Goal: Task Accomplishment & Management: Manage account settings

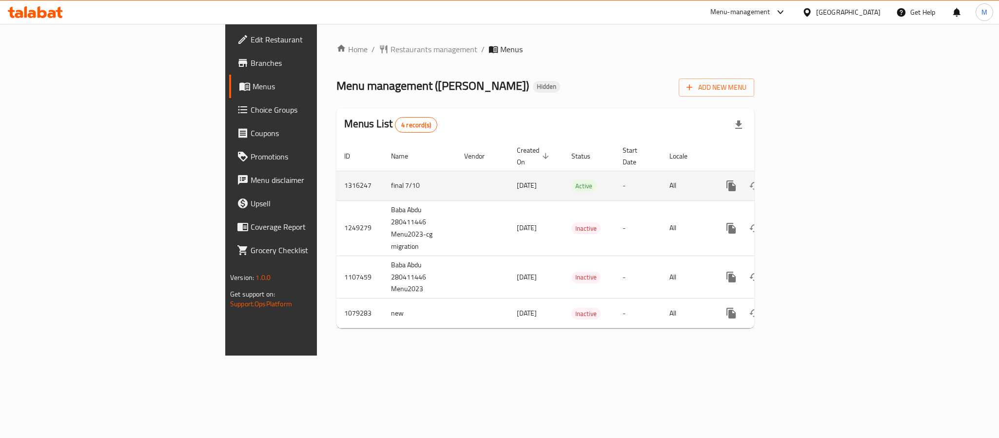
click at [807, 180] on icon "enhanced table" at bounding box center [802, 186] width 12 height 12
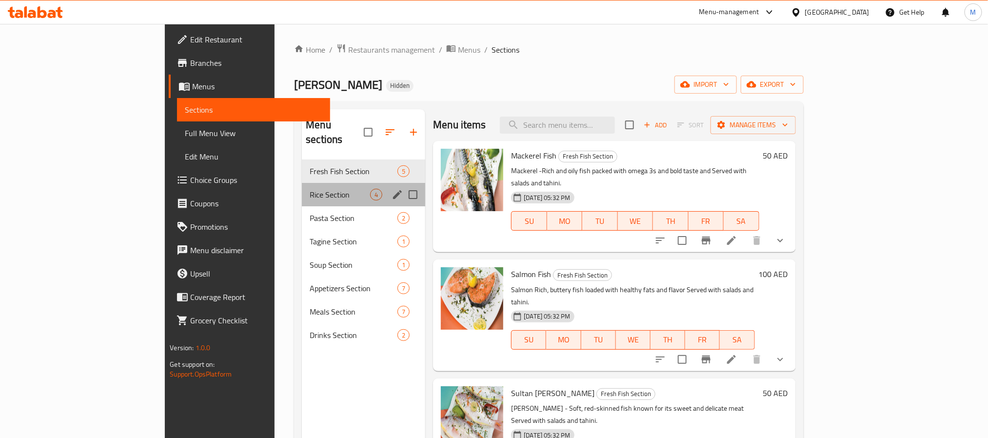
click at [302, 183] on div "Rice Section 4" at bounding box center [363, 194] width 123 height 23
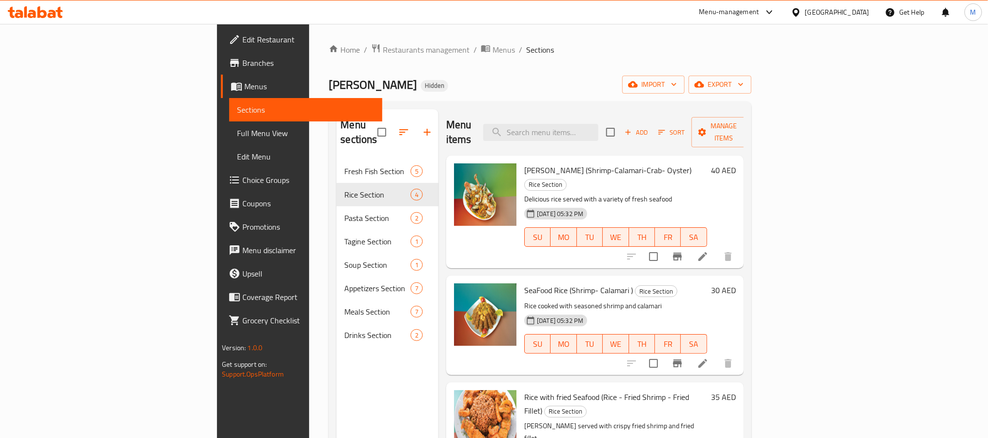
click at [329, 85] on span "[PERSON_NAME]" at bounding box center [373, 85] width 88 height 22
copy span "[PERSON_NAME]"
drag, startPoint x: 192, startPoint y: 85, endPoint x: 218, endPoint y: 84, distance: 26.3
click at [329, 84] on span "[PERSON_NAME]" at bounding box center [373, 85] width 88 height 22
click at [846, 11] on div "[GEOGRAPHIC_DATA]" at bounding box center [837, 12] width 64 height 11
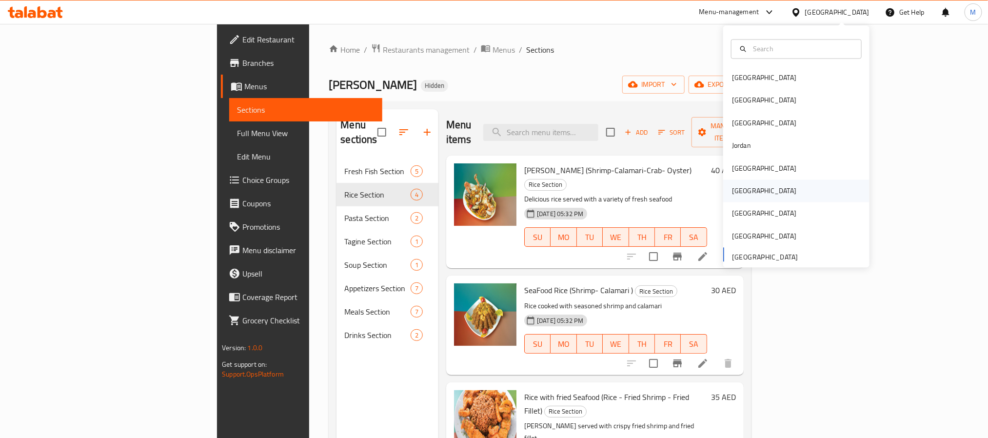
click at [763, 184] on div "[GEOGRAPHIC_DATA]" at bounding box center [796, 191] width 146 height 22
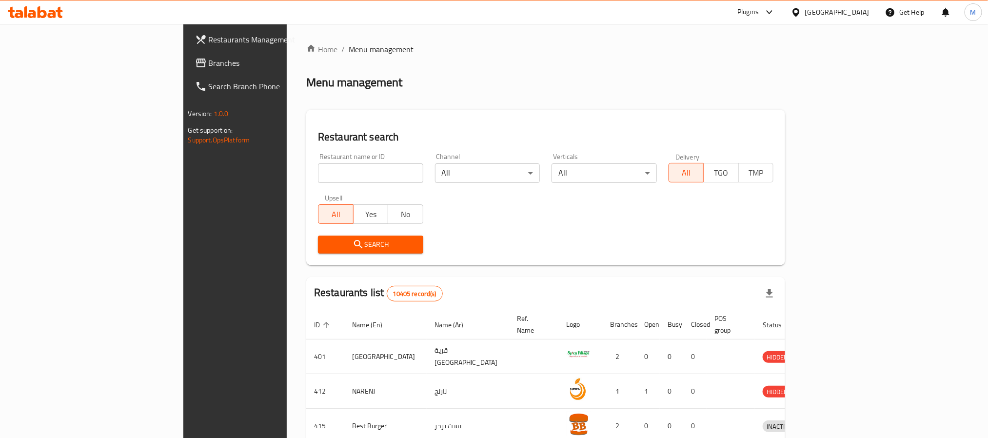
click at [862, 14] on div "[GEOGRAPHIC_DATA]" at bounding box center [837, 12] width 64 height 11
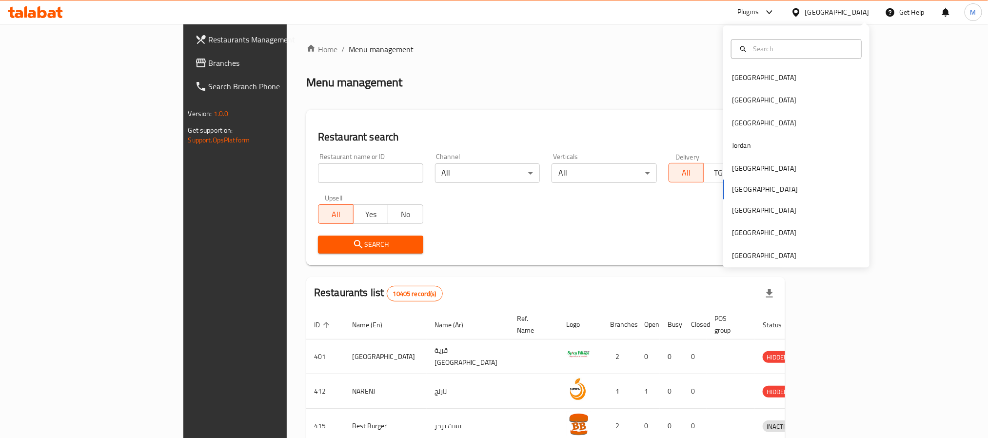
click at [863, 8] on div "[GEOGRAPHIC_DATA]" at bounding box center [837, 12] width 64 height 11
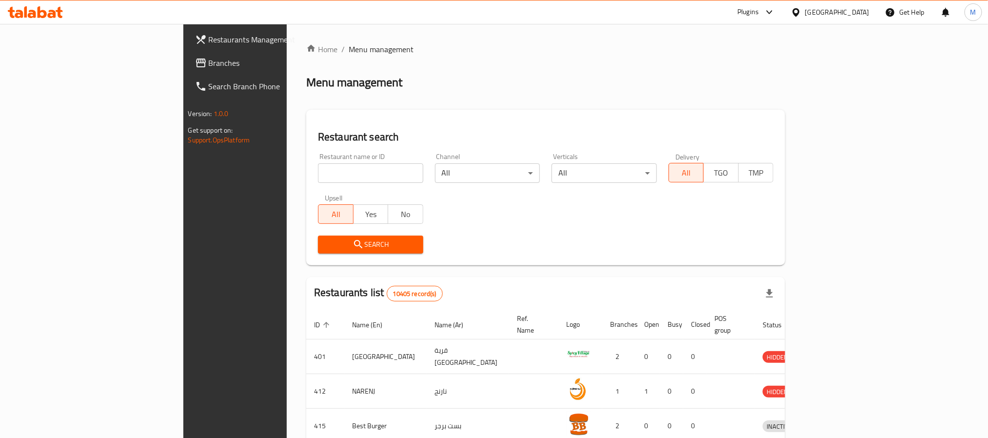
click at [863, 8] on div "[GEOGRAPHIC_DATA]" at bounding box center [837, 12] width 64 height 11
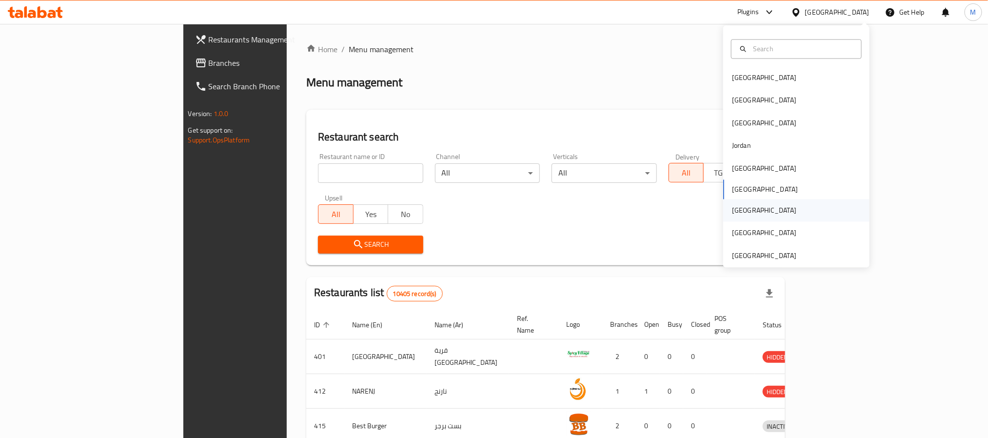
click at [757, 208] on div "[GEOGRAPHIC_DATA]" at bounding box center [796, 210] width 146 height 22
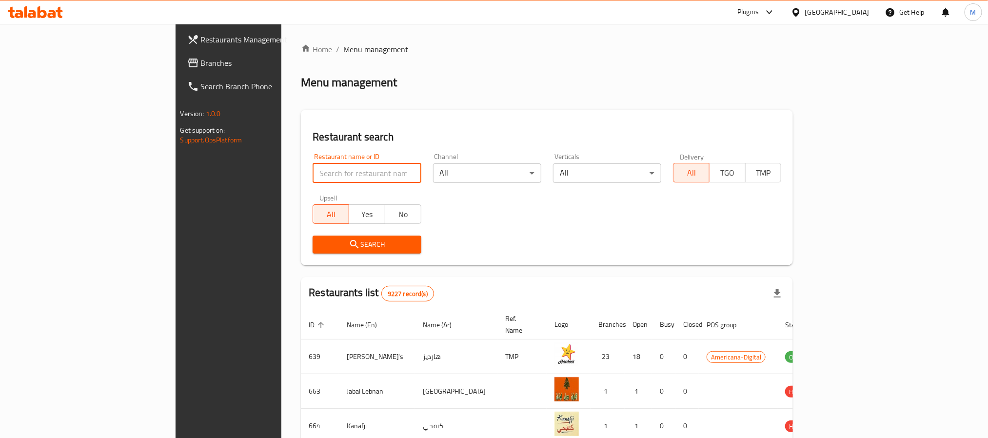
click at [313, 167] on input "search" at bounding box center [366, 172] width 108 height 19
paste input "626619"
type input "626619"
click button "Search" at bounding box center [366, 244] width 108 height 18
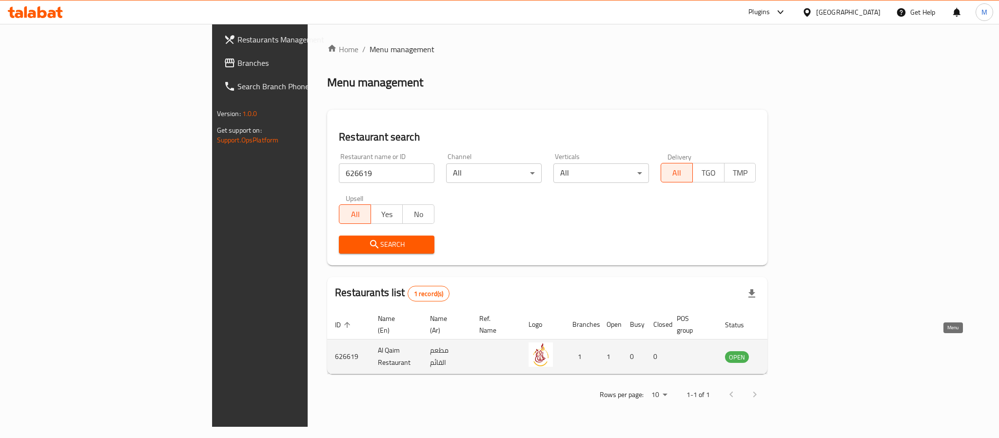
click at [794, 350] on link "enhanced table" at bounding box center [785, 356] width 18 height 12
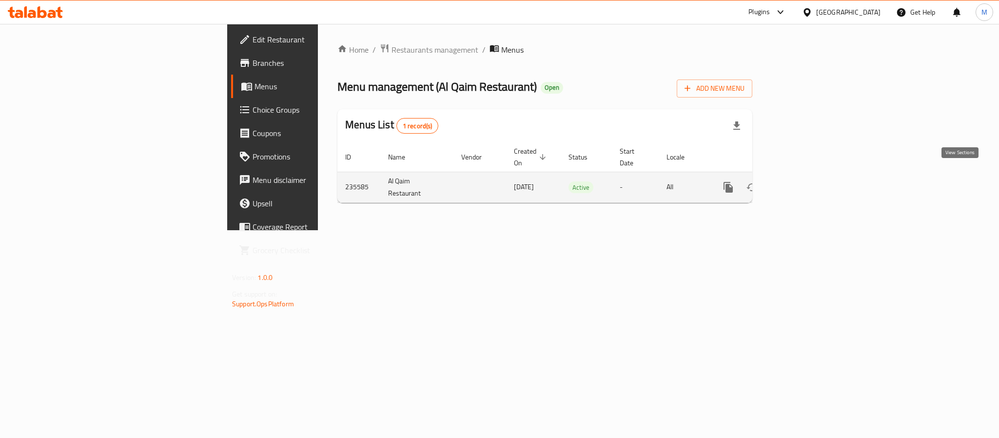
click at [804, 181] on icon "enhanced table" at bounding box center [799, 187] width 12 height 12
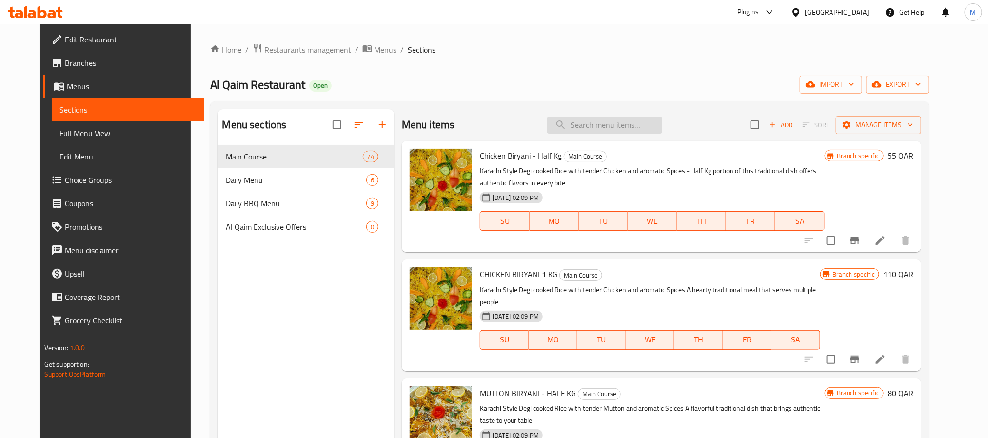
drag, startPoint x: 603, startPoint y: 108, endPoint x: 610, endPoint y: 121, distance: 15.1
click at [609, 120] on div "Menu sections Main Course 74 Daily Menu 6 Daily BBQ Menu 9 Al Qaim Exclusive Of…" at bounding box center [569, 327] width 719 height 453
click at [610, 121] on input "search" at bounding box center [604, 125] width 115 height 17
paste input "CHAPLI KABAB"
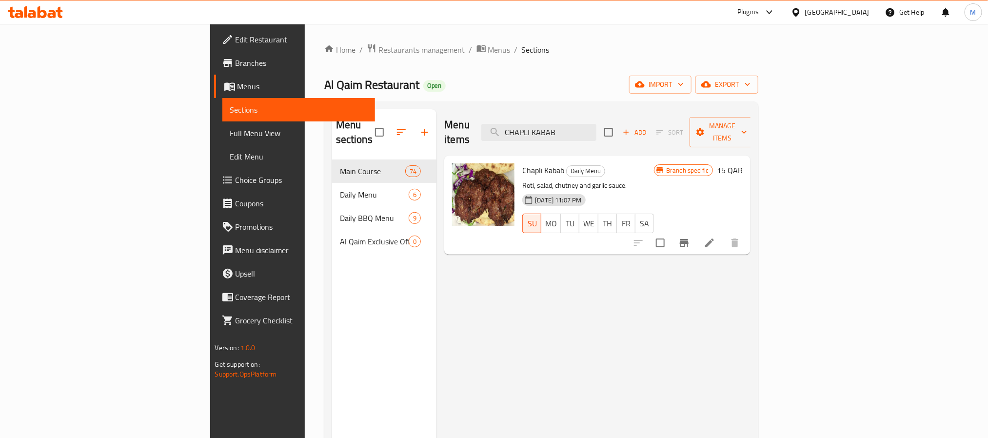
type input "CHAPLI KABAB"
click at [696, 232] on button "Branch-specific-item" at bounding box center [683, 242] width 23 height 23
drag, startPoint x: 82, startPoint y: 133, endPoint x: 41, endPoint y: 1, distance: 137.8
click at [230, 133] on span "Full Menu View" at bounding box center [298, 133] width 137 height 12
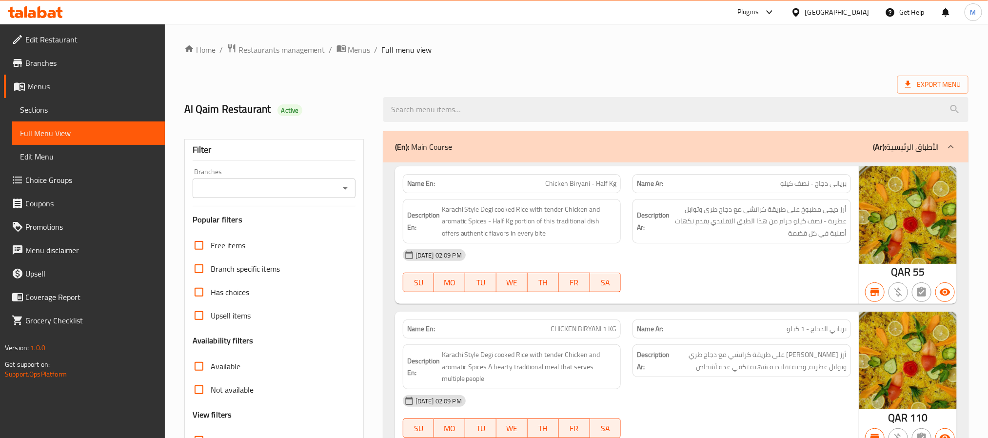
click at [300, 196] on div "Branches" at bounding box center [274, 187] width 163 height 19
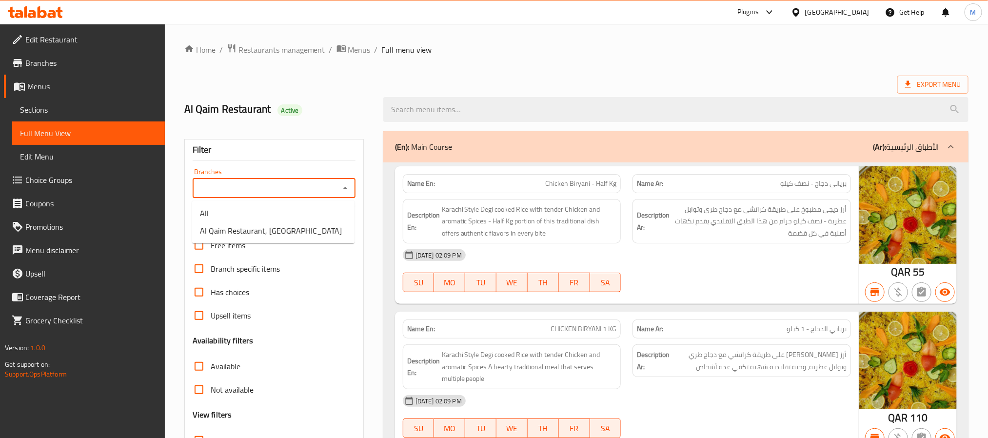
click at [303, 190] on input "Branches" at bounding box center [265, 188] width 141 height 14
click at [316, 225] on li "Al Qaim Restaurant, [GEOGRAPHIC_DATA]" at bounding box center [273, 231] width 162 height 18
type input "Al Qaim Restaurant, [GEOGRAPHIC_DATA]"
click at [59, 108] on span "Sections" at bounding box center [88, 110] width 137 height 12
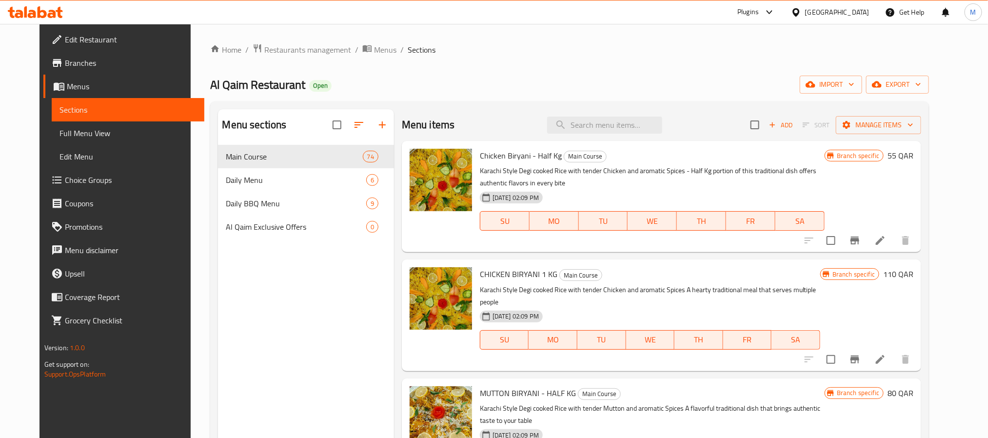
click at [629, 115] on div "Menu items Add Sort Manage items" at bounding box center [661, 125] width 519 height 32
click at [630, 117] on input "search" at bounding box center [604, 125] width 115 height 17
paste input "CHAPLI KABAB"
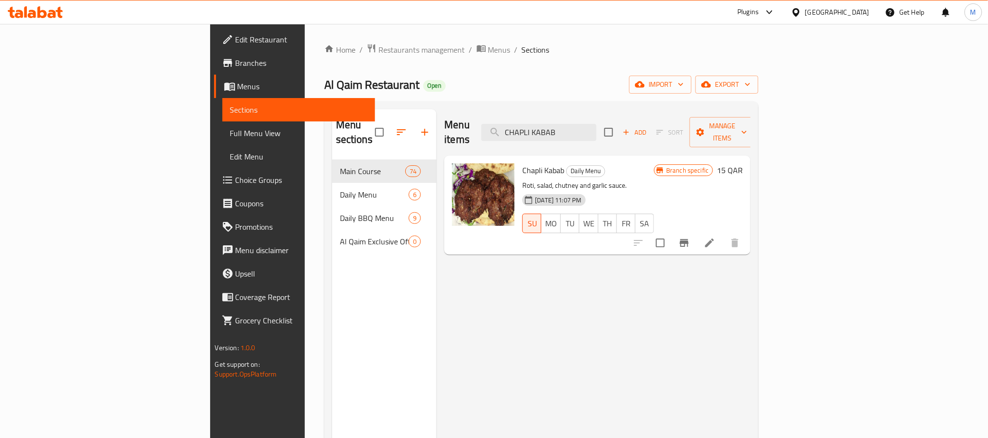
click at [522, 163] on span "Chapli Kabab" at bounding box center [543, 170] width 42 height 15
copy h6 "Chapli Kabab"
click at [522, 163] on span "Chapli Kabab" at bounding box center [543, 170] width 42 height 15
click at [613, 135] on div "Menu items CHAPLI KABAB Add Sort Manage items" at bounding box center [597, 132] width 306 height 46
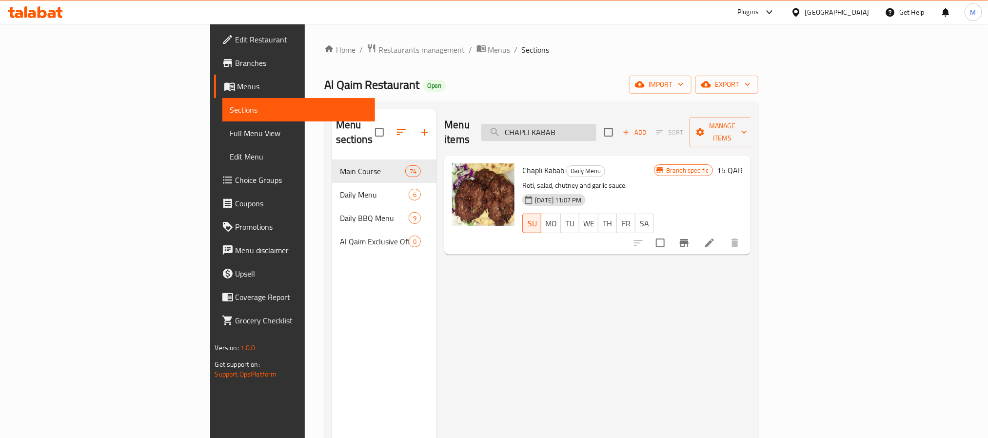
click at [596, 129] on input "CHAPLI KABAB" at bounding box center [538, 132] width 115 height 17
paste input "STEAM ROAST HALF"
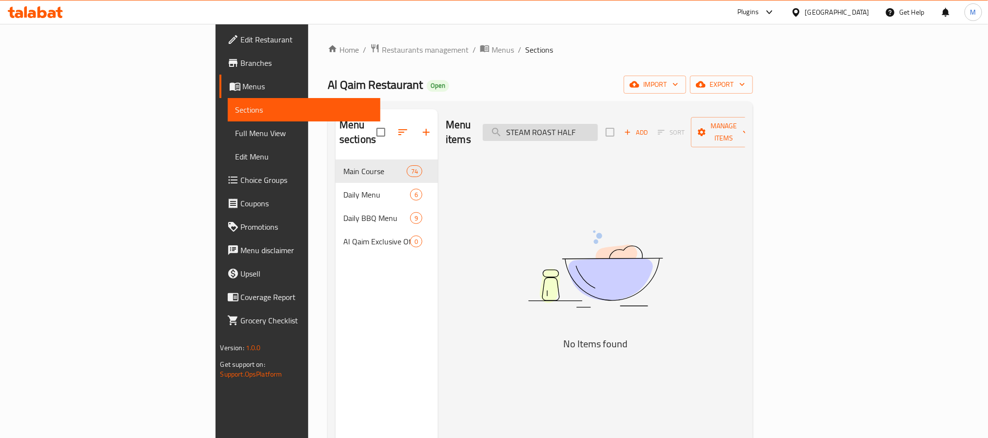
click at [598, 124] on input "STEAM ROAST HALF" at bounding box center [540, 132] width 115 height 17
paste input "CHICKEN MIX SABZI"
click at [598, 124] on input "STEAM ROAST HALF" at bounding box center [540, 132] width 115 height 17
click at [598, 131] on input "CHICKEN MIX SABZI" at bounding box center [540, 132] width 115 height 17
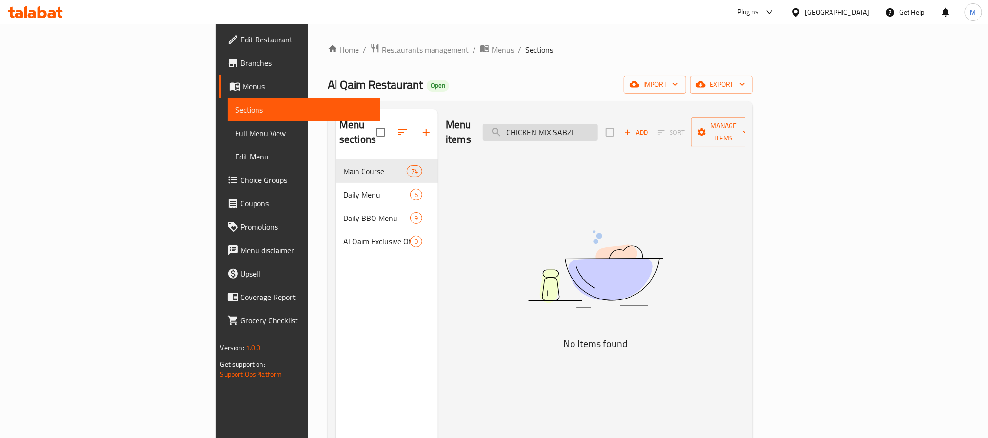
click at [598, 131] on input "CHICKEN MIX SABZI" at bounding box center [540, 132] width 115 height 17
paste input "NAMAK PARAYE 1KG"
click at [641, 113] on div "Menu items NAMAK PARAYE 1KG Add Sort Manage items" at bounding box center [595, 132] width 299 height 46
click at [598, 128] on input "NAMAK PARAYE 1KG" at bounding box center [540, 132] width 115 height 17
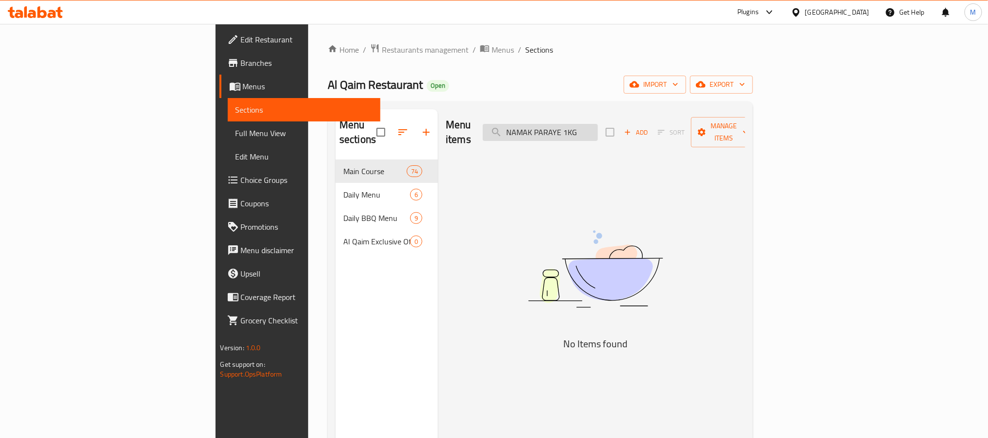
click at [598, 128] on input "NAMAK PARAYE 1KG" at bounding box center [540, 132] width 115 height 17
paste input "KULCHA"
click at [598, 132] on input "KULCHA" at bounding box center [540, 132] width 115 height 17
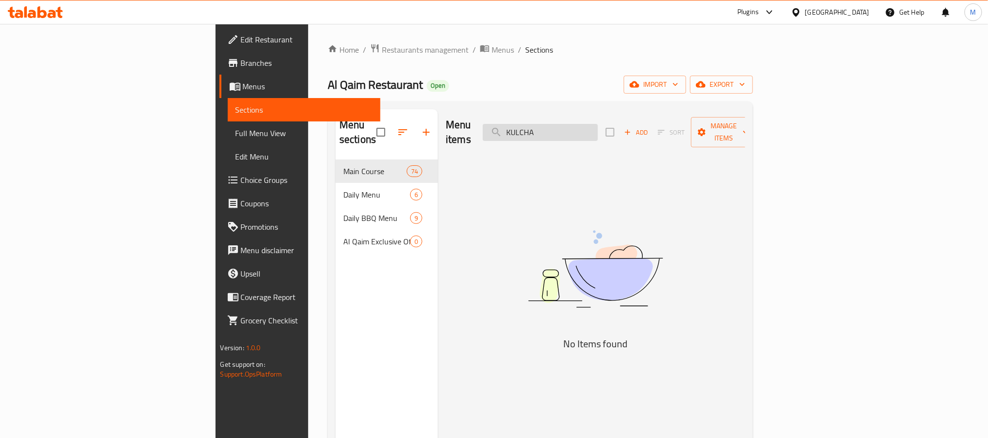
paste input "RAS MALAI KHEER AL QAIM SPECIAL HALWA GAJAR HALWA REGULAR GAJAR HALWA (PAKISTAN…"
click at [598, 132] on input "KULCHA" at bounding box center [540, 132] width 115 height 17
click at [598, 124] on input "RAS MALAI KHEER AL QAIM SPECIAL HALWA GAJAR HALWA REGULAR GAJAR HALWA (PAKISTAN…" at bounding box center [540, 132] width 115 height 17
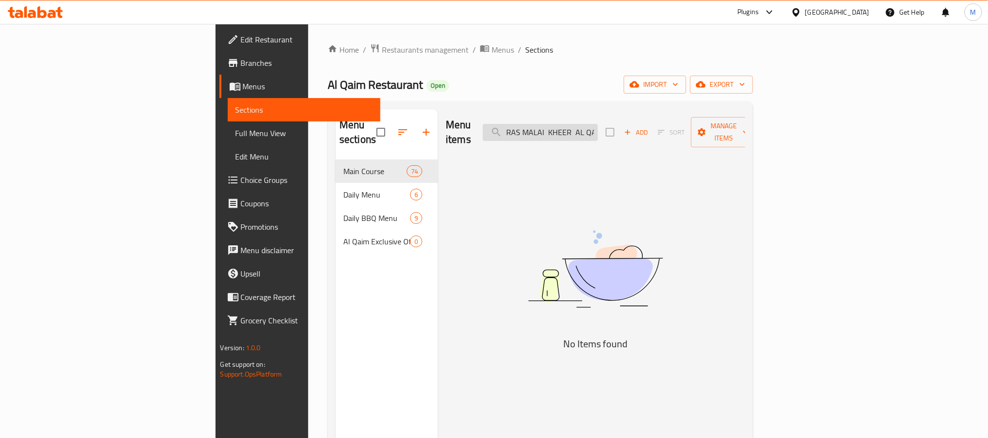
paste input "ITA SMALL"
type input "RAITA SMALL"
